Goal: Transaction & Acquisition: Purchase product/service

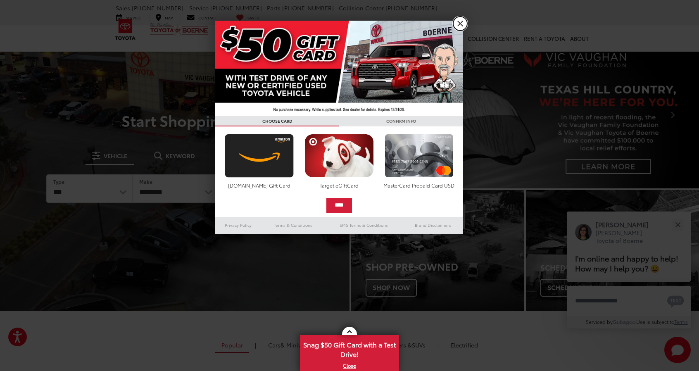
click at [462, 24] on link "X" at bounding box center [460, 24] width 14 height 14
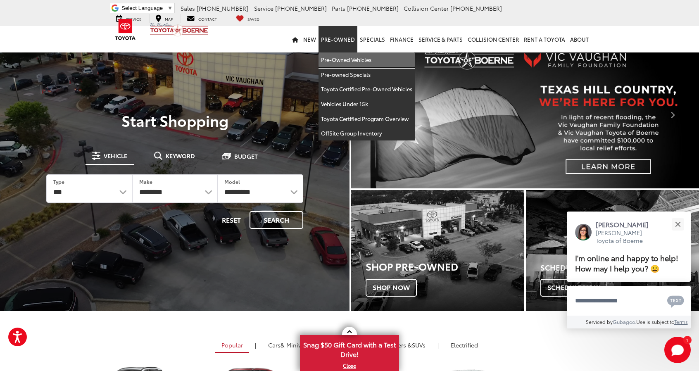
click at [349, 61] on link "Pre-Owned Vehicles" at bounding box center [366, 59] width 96 height 15
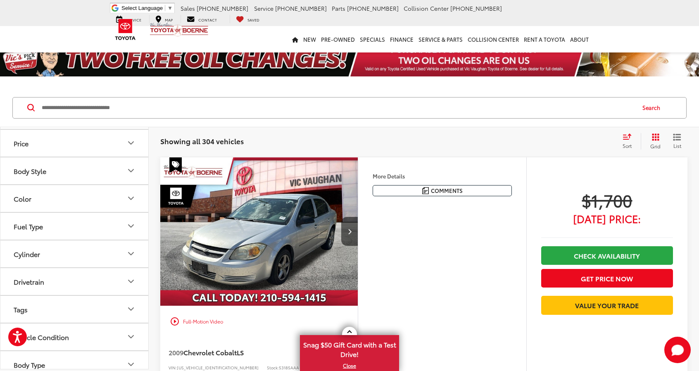
scroll to position [83, 0]
click at [129, 280] on icon "Drivetrain" at bounding box center [131, 280] width 10 height 10
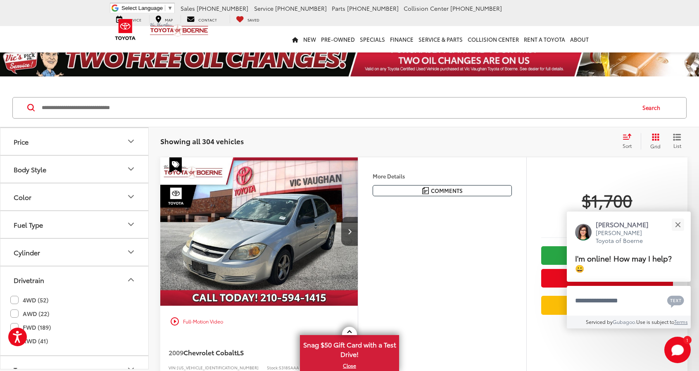
drag, startPoint x: 12, startPoint y: 298, endPoint x: 14, endPoint y: 303, distance: 5.4
click at [12, 299] on label "4WD (52)" at bounding box center [29, 300] width 38 height 14
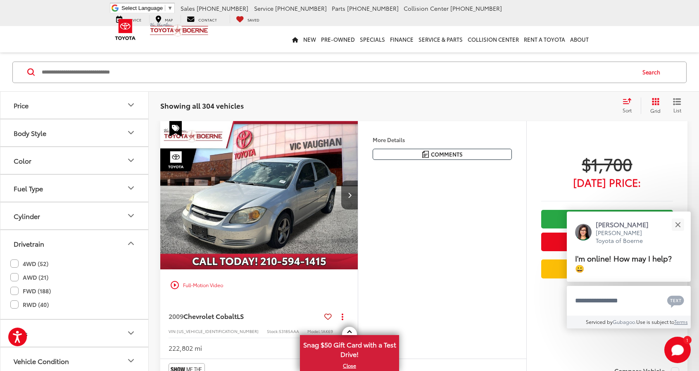
scroll to position [36, 0]
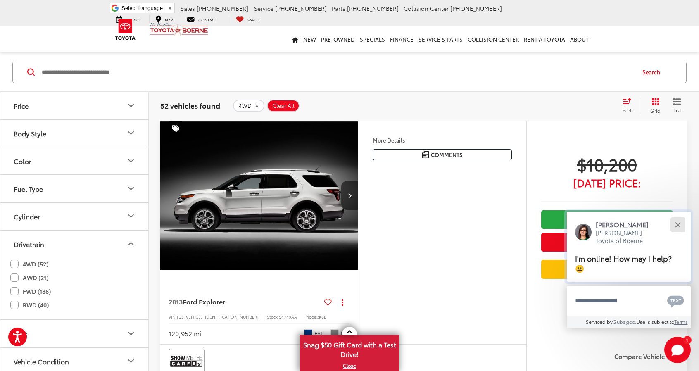
click at [677, 223] on div "Close" at bounding box center [677, 224] width 5 height 5
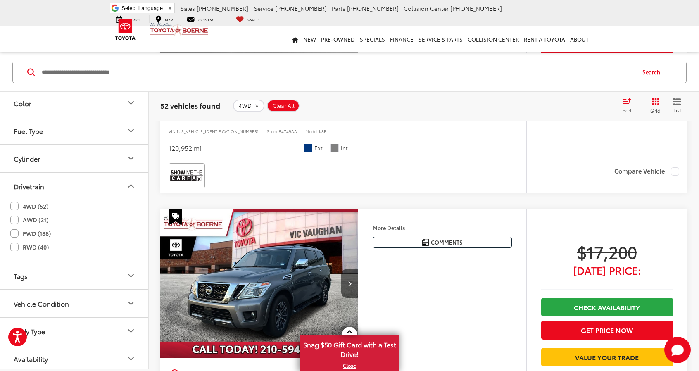
scroll to position [284, 0]
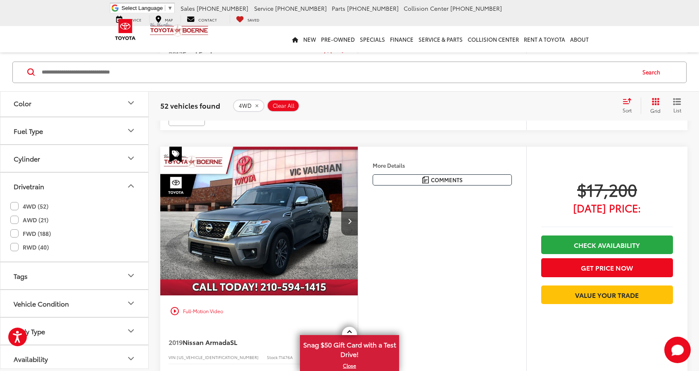
click at [123, 328] on button "Body Type" at bounding box center [74, 331] width 149 height 27
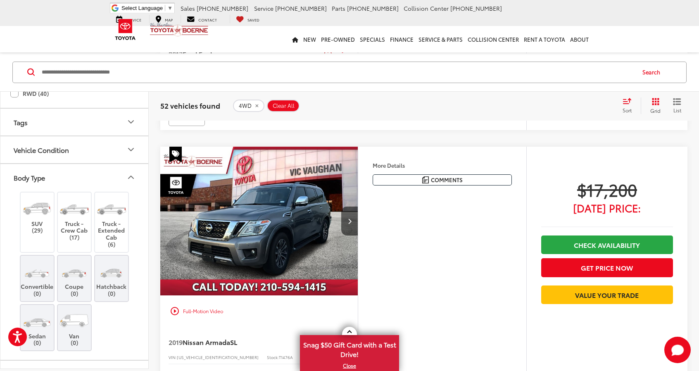
scroll to position [299, 0]
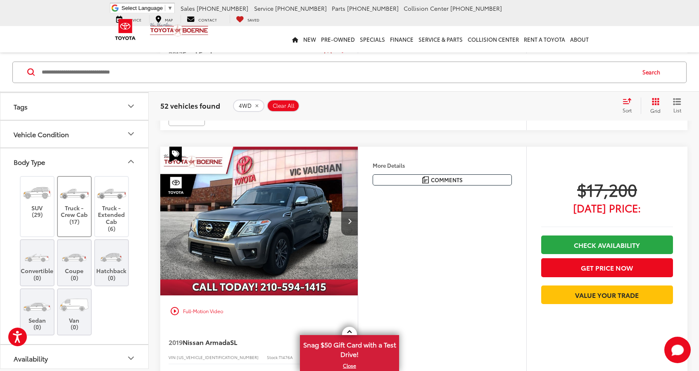
click at [76, 196] on img at bounding box center [74, 192] width 31 height 23
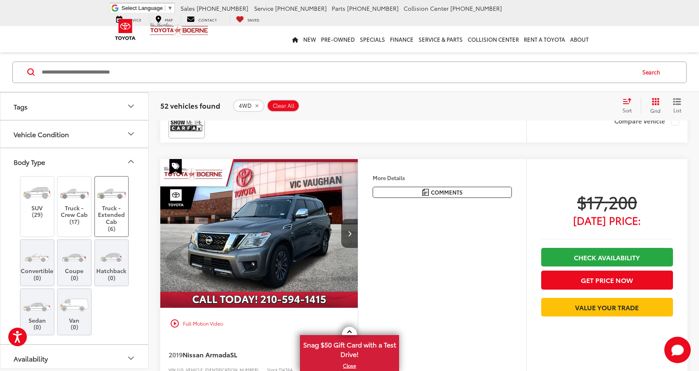
click at [104, 215] on label "Truck - Extended Cab (6)" at bounding box center [111, 206] width 33 height 51
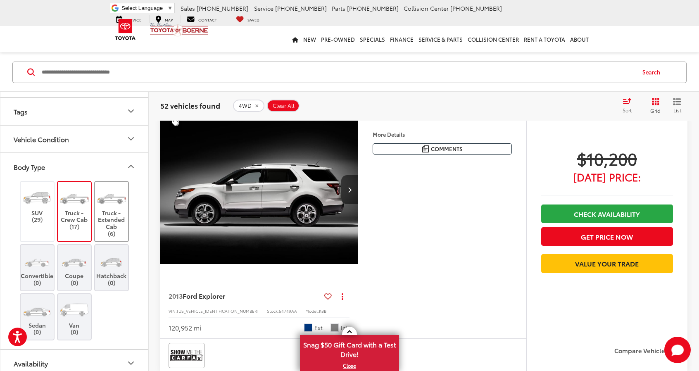
scroll to position [36, 0]
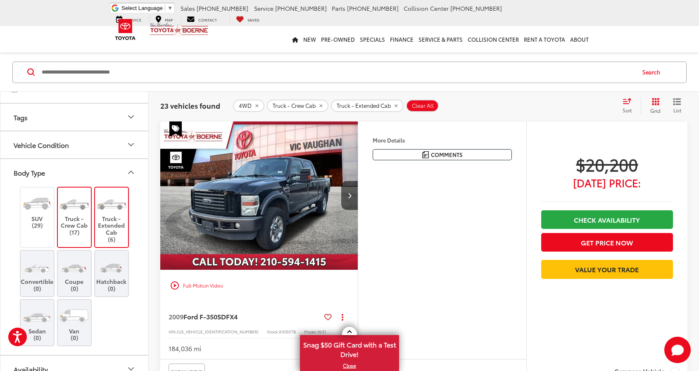
click at [625, 103] on icon "Select sort value" at bounding box center [626, 100] width 7 height 5
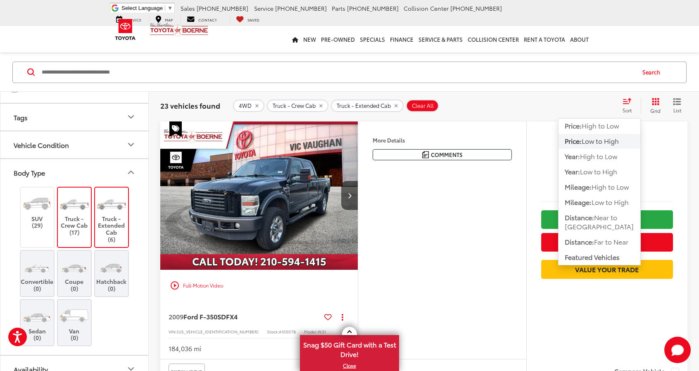
click at [625, 103] on icon "Select sort value" at bounding box center [626, 100] width 7 height 5
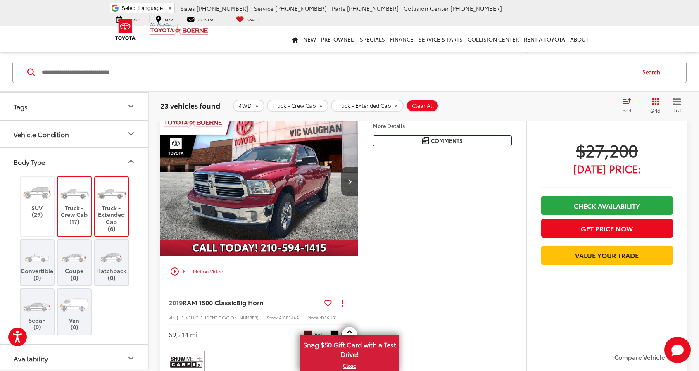
scroll to position [366, 0]
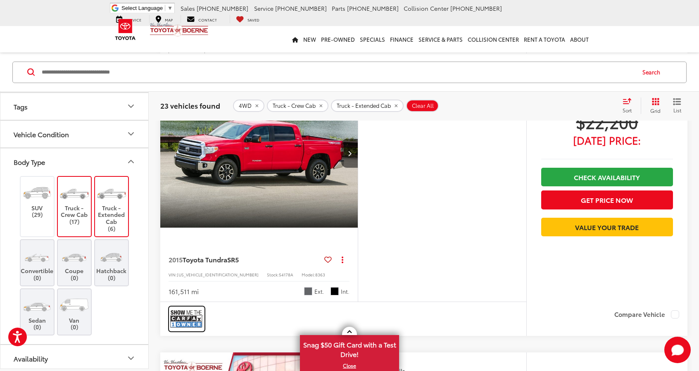
click at [188, 318] on img at bounding box center [186, 319] width 33 height 22
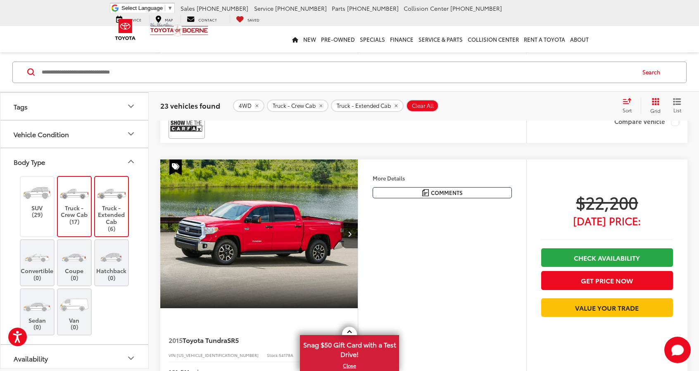
scroll to position [242, 0]
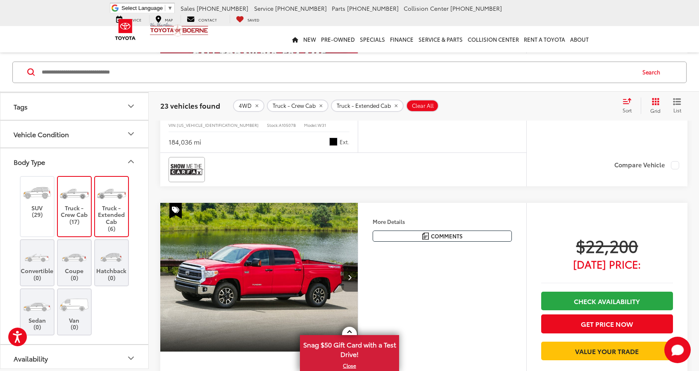
click at [606, 250] on span "$22,200" at bounding box center [607, 245] width 132 height 21
click at [276, 256] on img "2015 Toyota Tundra SR5 0" at bounding box center [259, 277] width 199 height 149
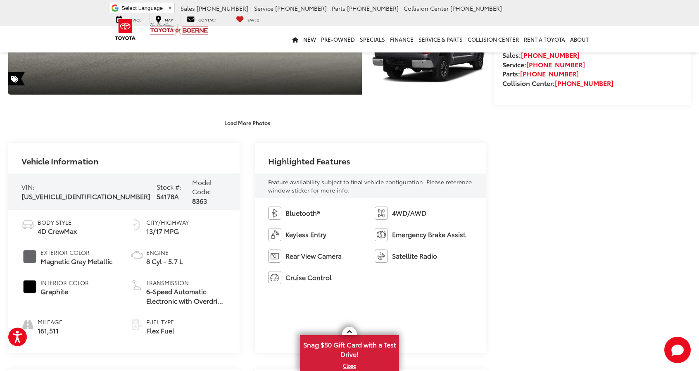
scroll to position [245, 0]
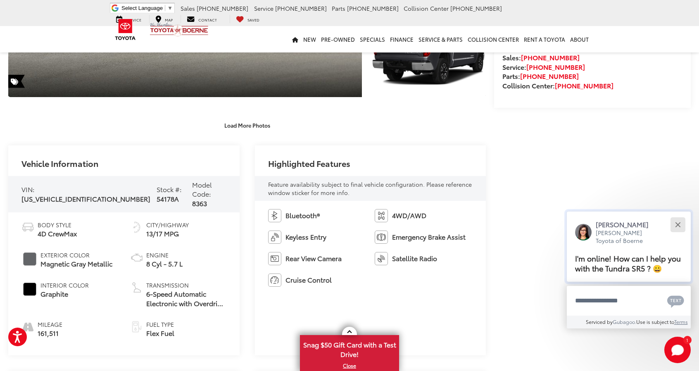
click at [682, 226] on button "Close" at bounding box center [678, 225] width 18 height 18
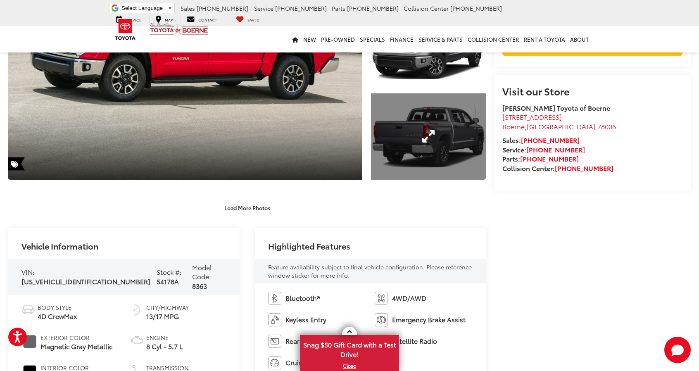
scroll to position [0, 0]
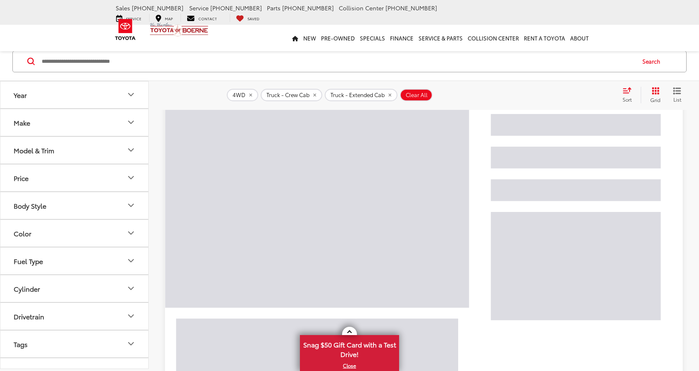
scroll to position [46, 0]
